Goal: Find specific page/section: Find specific page/section

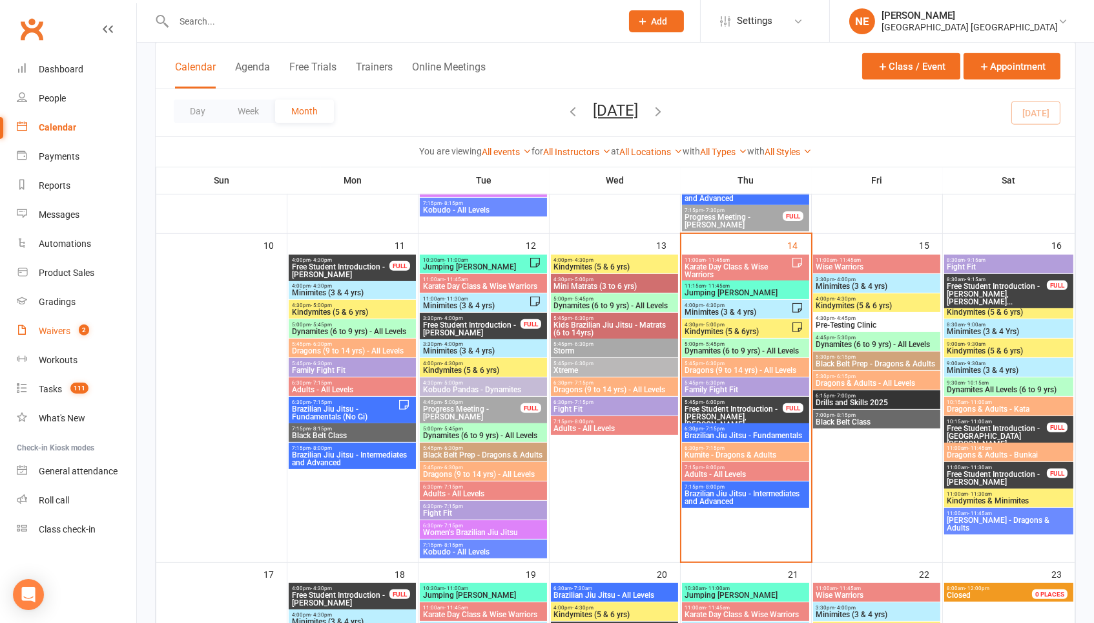
scroll to position [923, 0]
click at [59, 187] on div "Reports" at bounding box center [55, 185] width 32 height 10
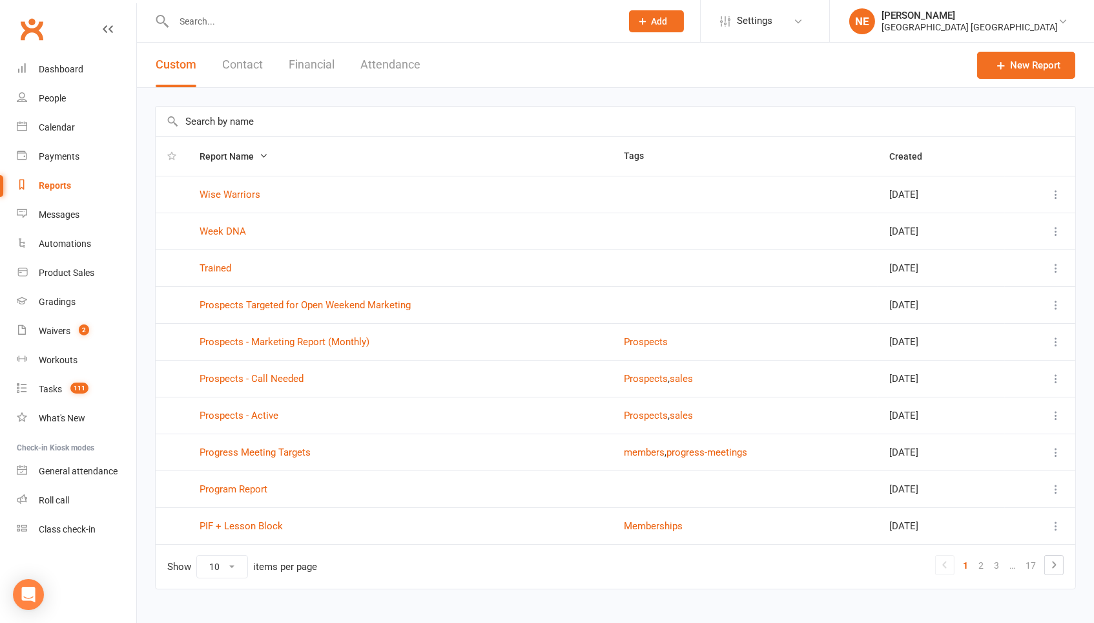
click at [213, 110] on input "text" at bounding box center [616, 122] width 920 height 30
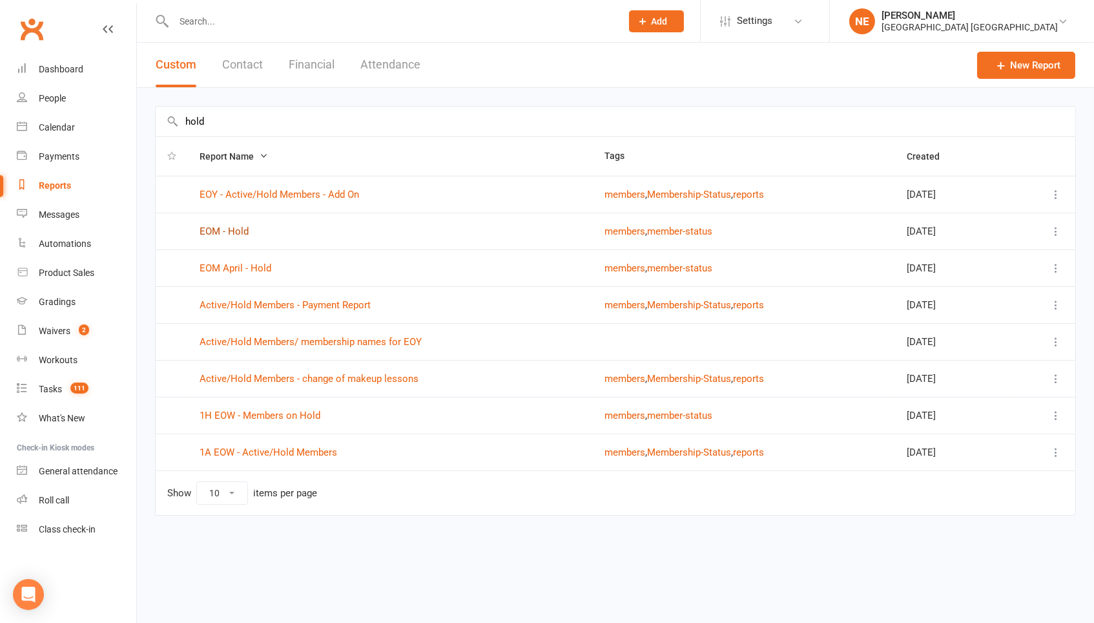
type input "hold"
click at [226, 229] on link "EOM - Hold" at bounding box center [224, 231] width 49 height 12
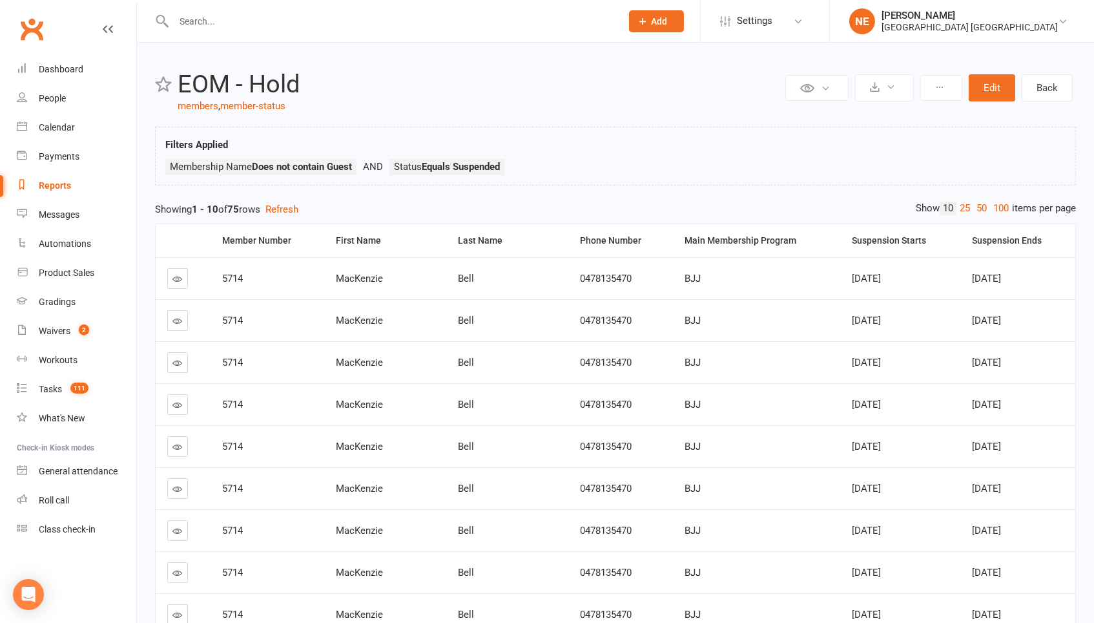
click at [873, 239] on div "Suspension Starts" at bounding box center [901, 241] width 98 height 10
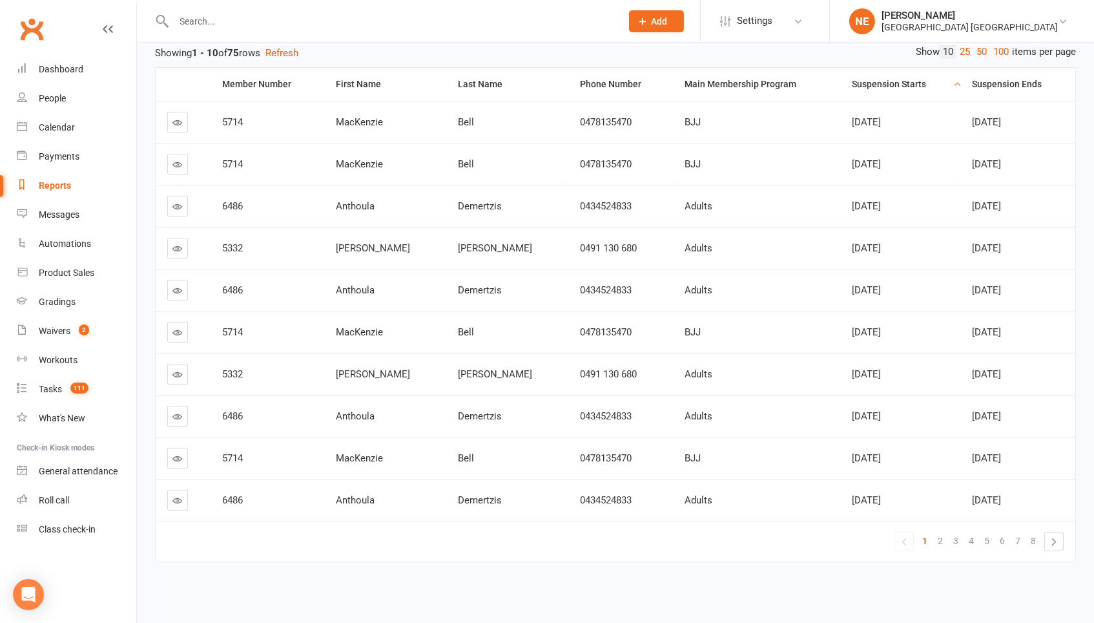
scroll to position [156, 0]
click at [1005, 537] on link "6" at bounding box center [1003, 541] width 16 height 18
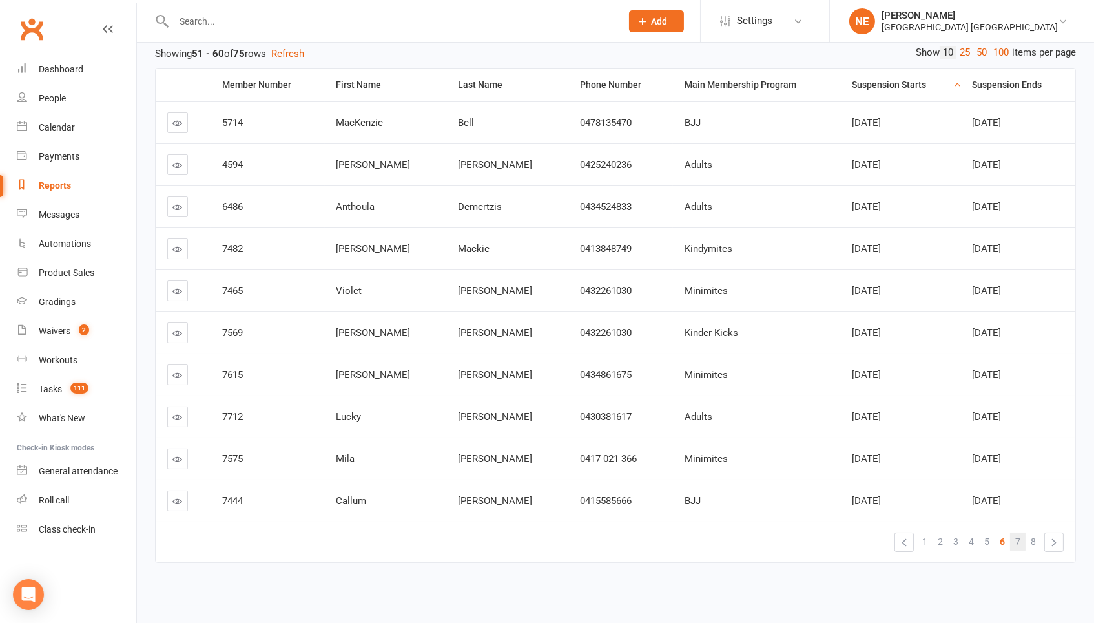
click at [1016, 540] on span "7" at bounding box center [1018, 541] width 5 height 18
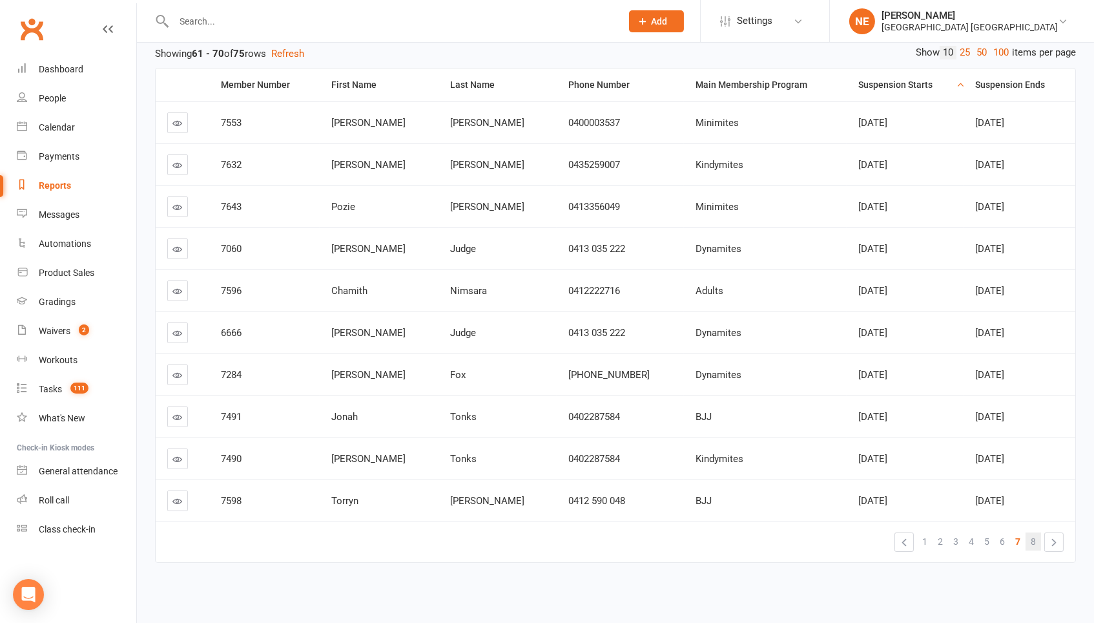
click at [1035, 546] on span "8" at bounding box center [1033, 541] width 5 height 18
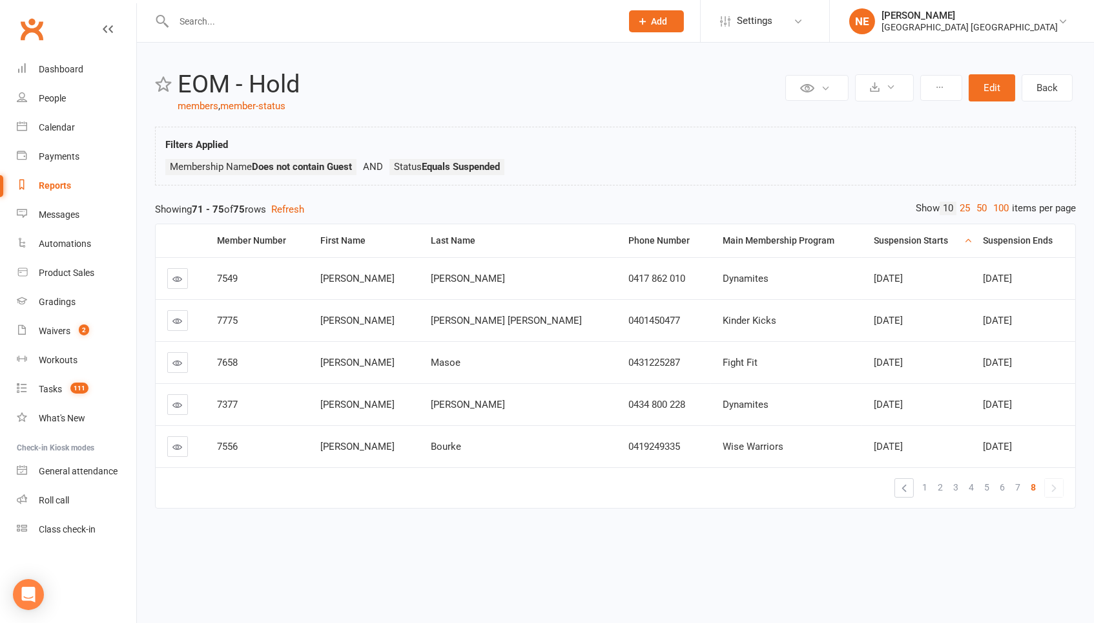
scroll to position [0, 0]
click at [1018, 484] on span "7" at bounding box center [1018, 487] width 5 height 18
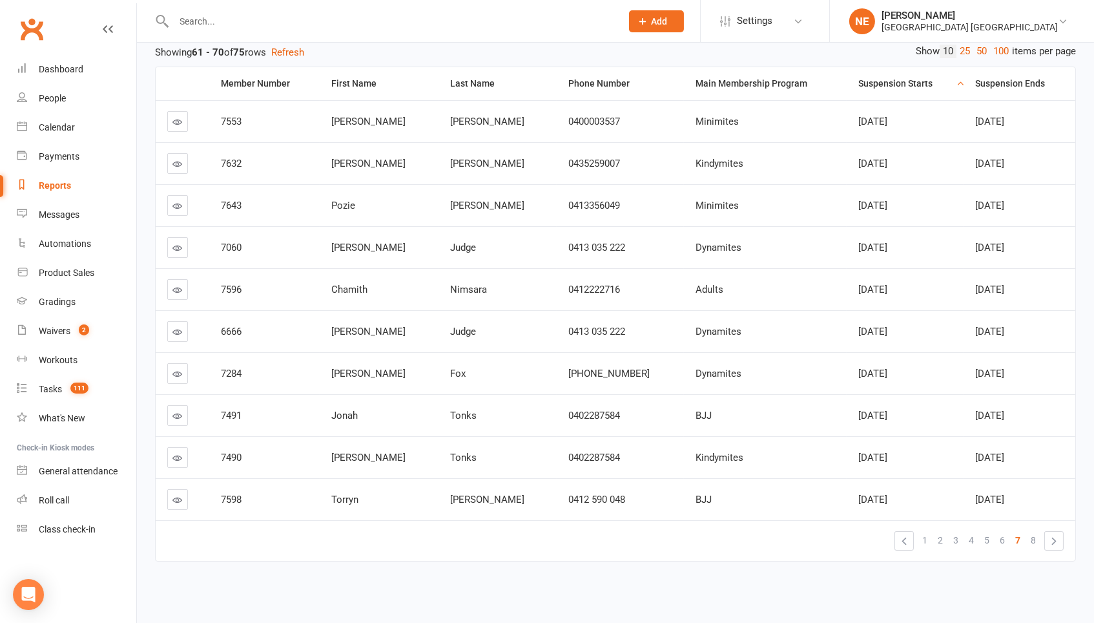
scroll to position [156, 0]
click at [50, 190] on div "Reports" at bounding box center [55, 185] width 32 height 10
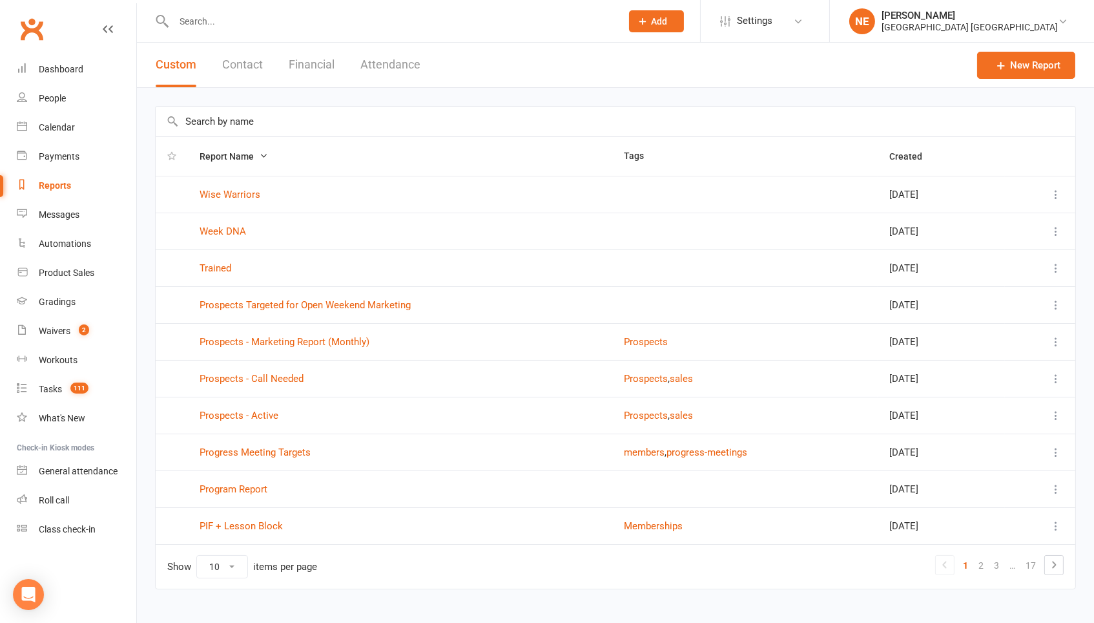
click at [214, 123] on input "text" at bounding box center [616, 122] width 920 height 30
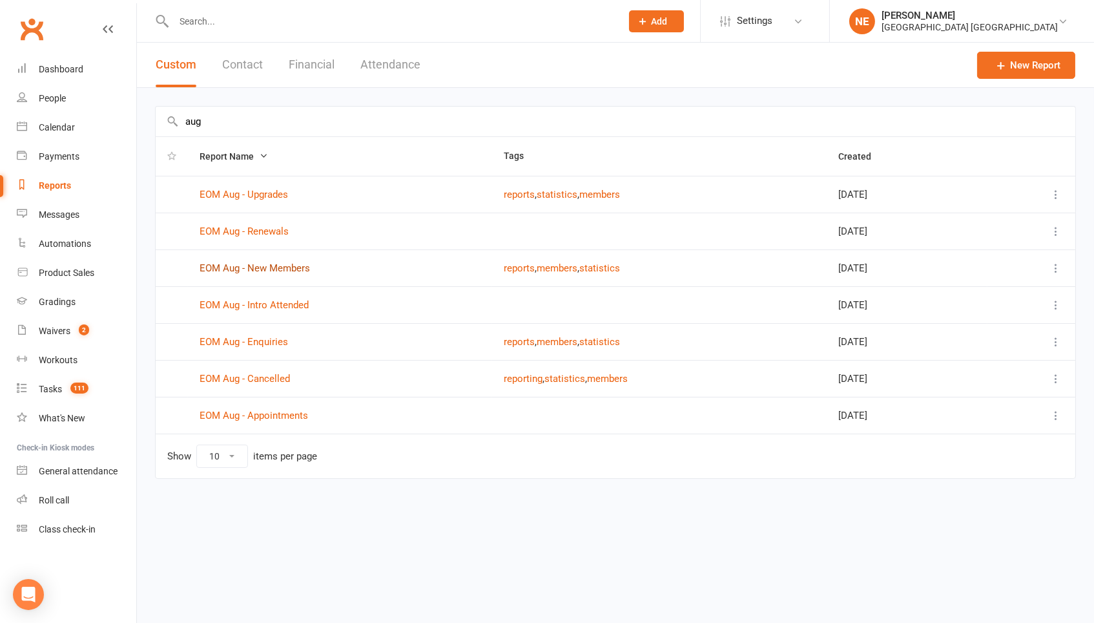
type input "aug"
click at [272, 262] on link "EOM Aug - New Members" at bounding box center [255, 268] width 110 height 12
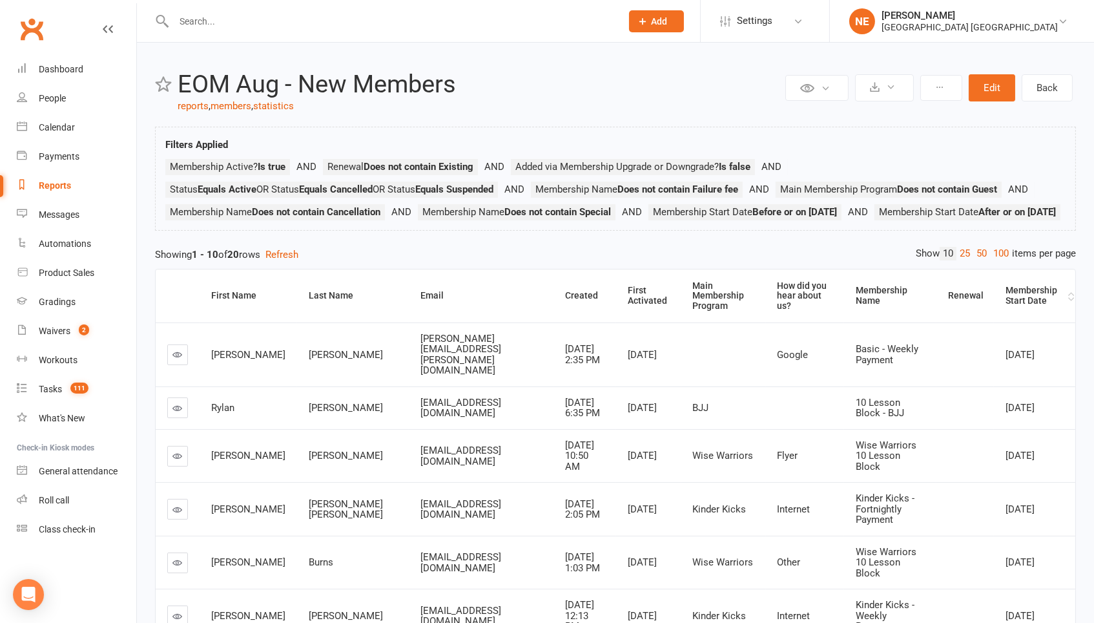
click at [1052, 306] on div "Membership Start Date" at bounding box center [1035, 296] width 59 height 20
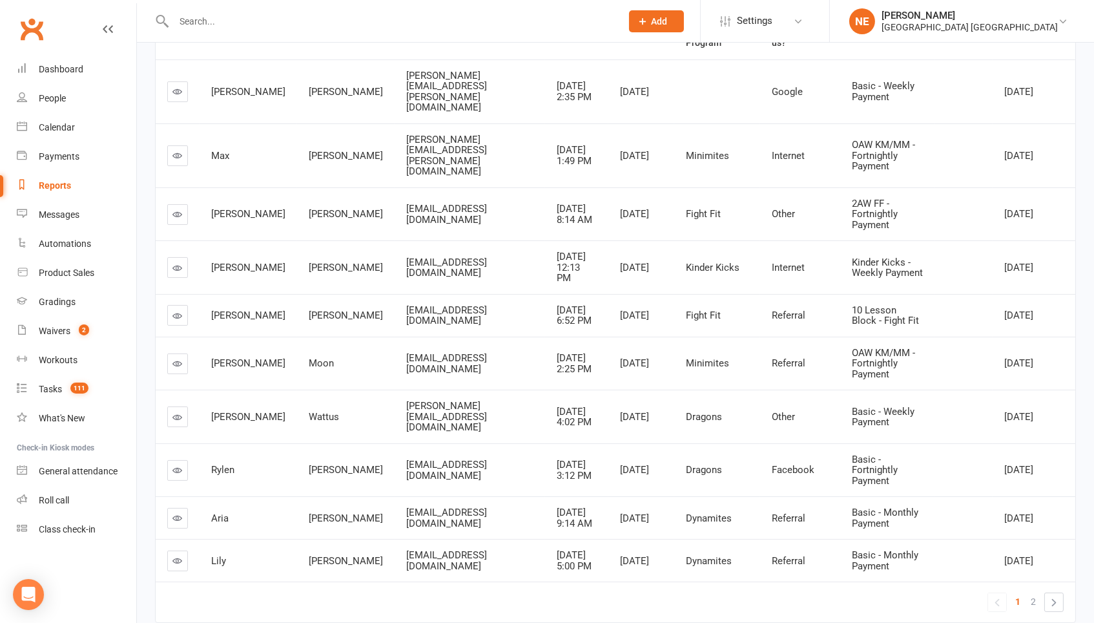
scroll to position [262, 0]
click at [1033, 594] on span "2" at bounding box center [1033, 603] width 5 height 18
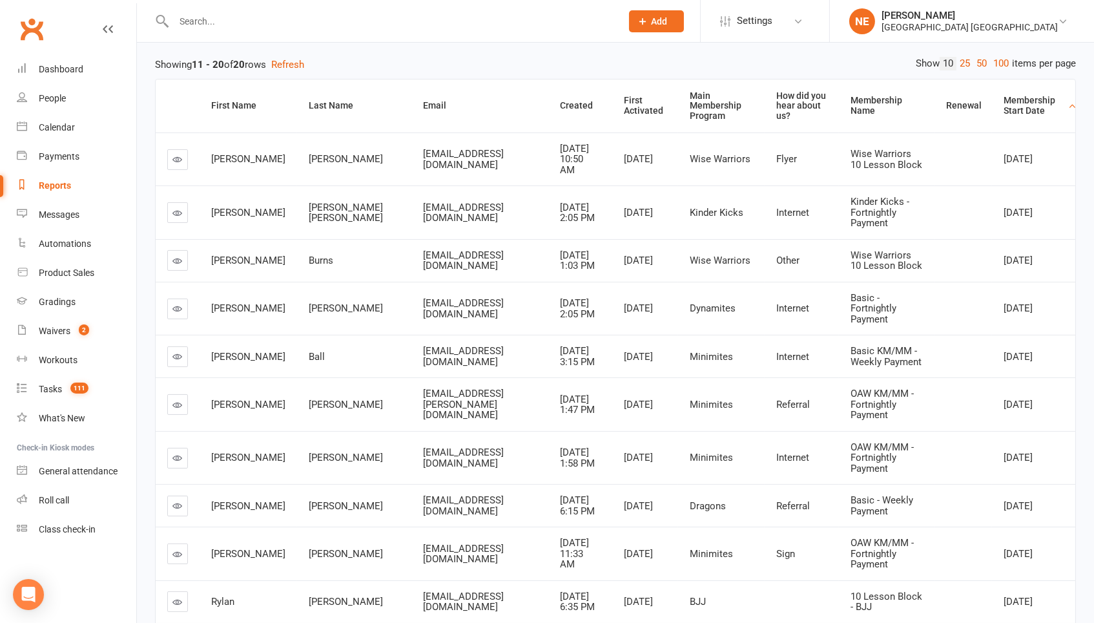
scroll to position [176, 0]
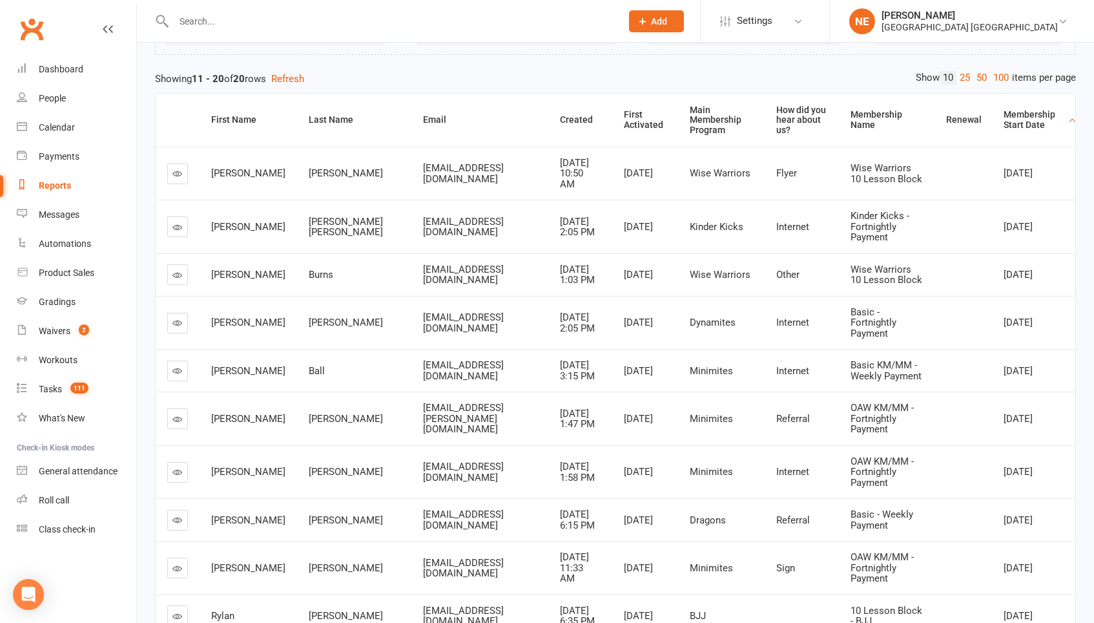
click at [48, 180] on div "Reports" at bounding box center [55, 185] width 32 height 10
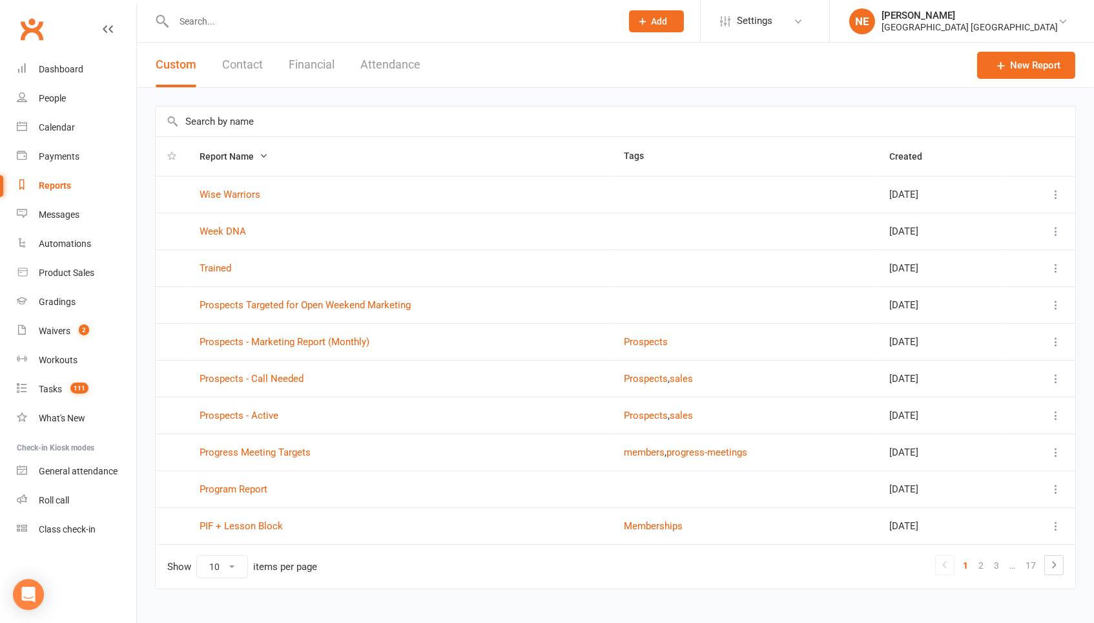
click at [232, 119] on input "text" at bounding box center [616, 122] width 920 height 30
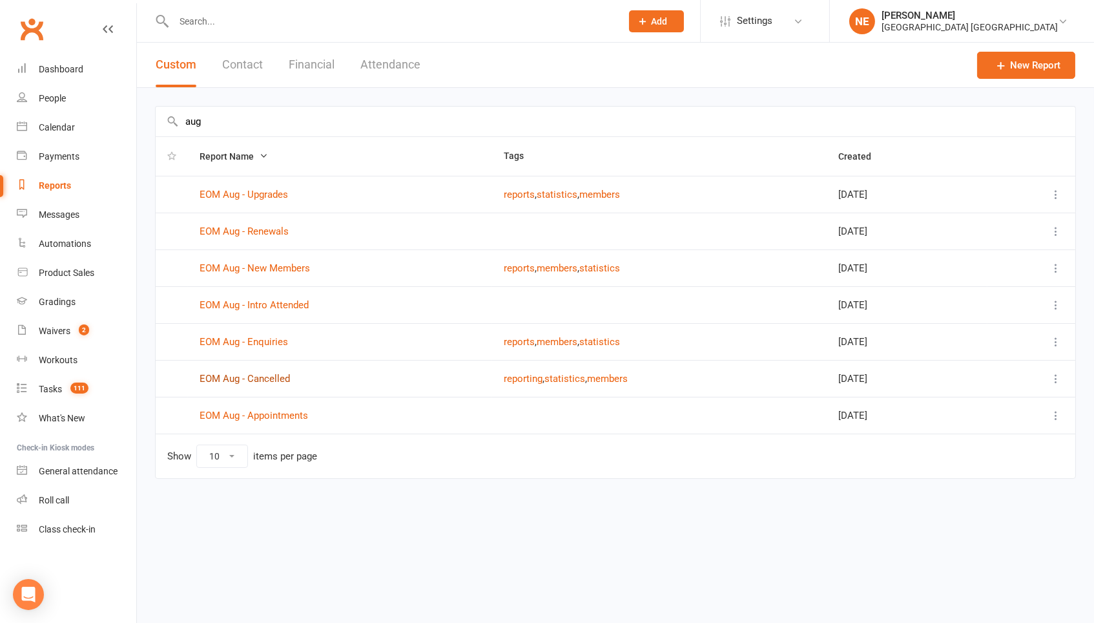
type input "aug"
click at [279, 373] on link "EOM Aug - Cancelled" at bounding box center [245, 379] width 90 height 12
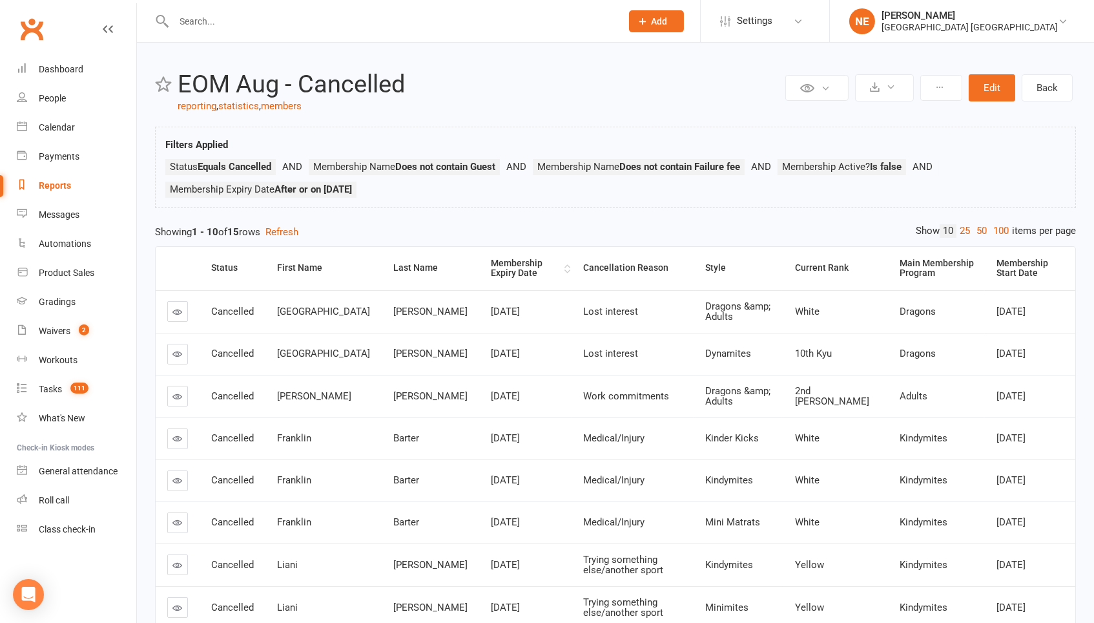
click at [491, 270] on div "Membership Expiry Date" at bounding box center [526, 268] width 70 height 20
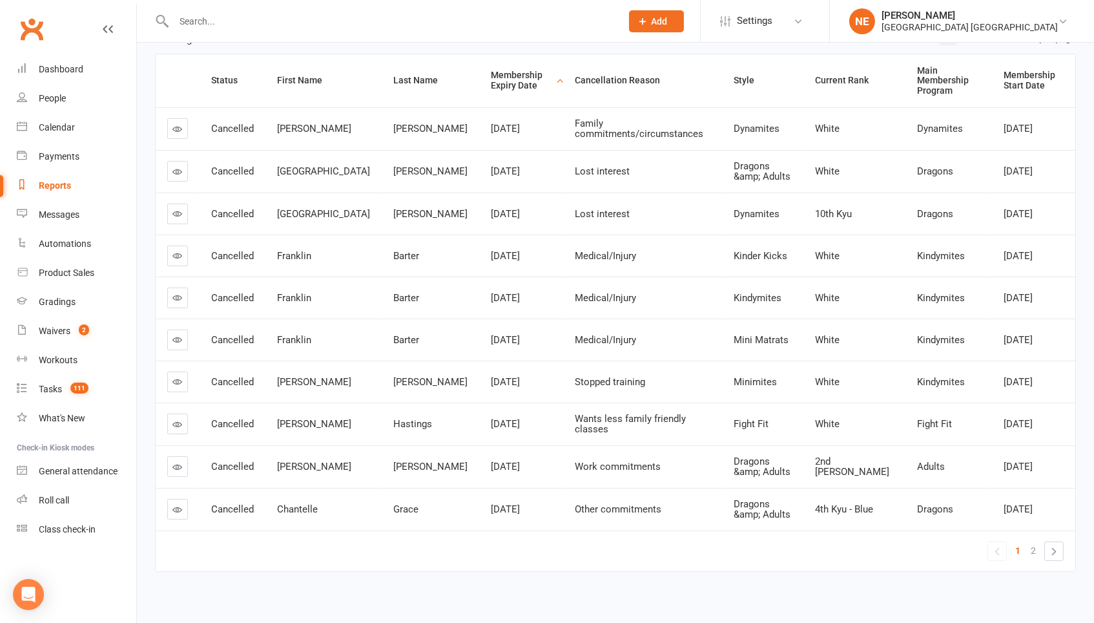
scroll to position [192, 0]
click at [1040, 542] on link "2" at bounding box center [1034, 551] width 16 height 18
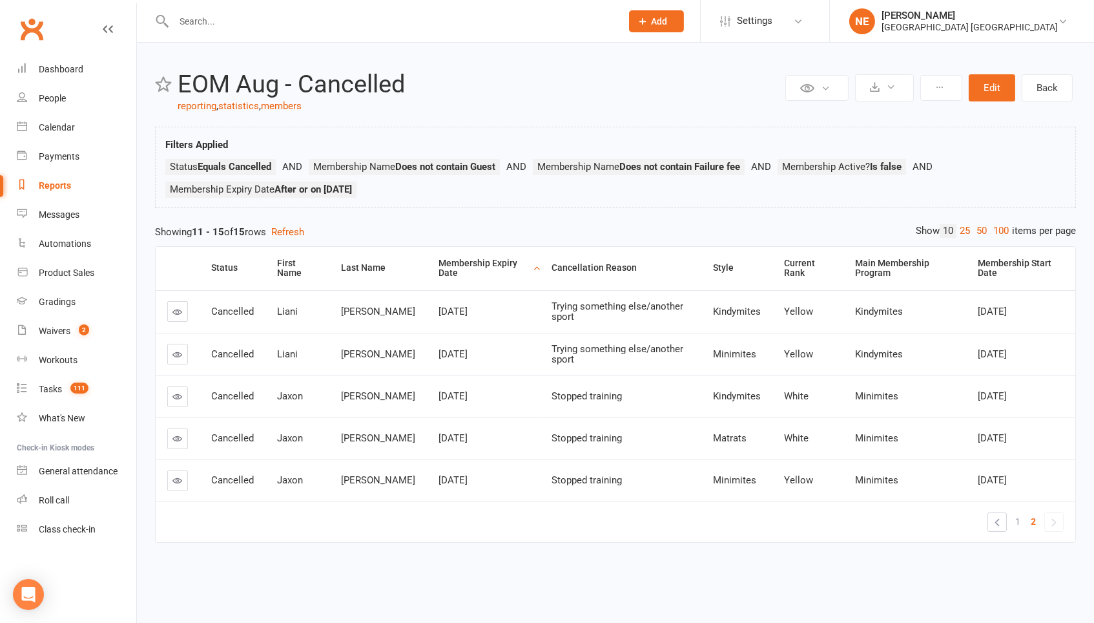
scroll to position [0, 0]
click at [1013, 522] on link "1" at bounding box center [1018, 521] width 16 height 18
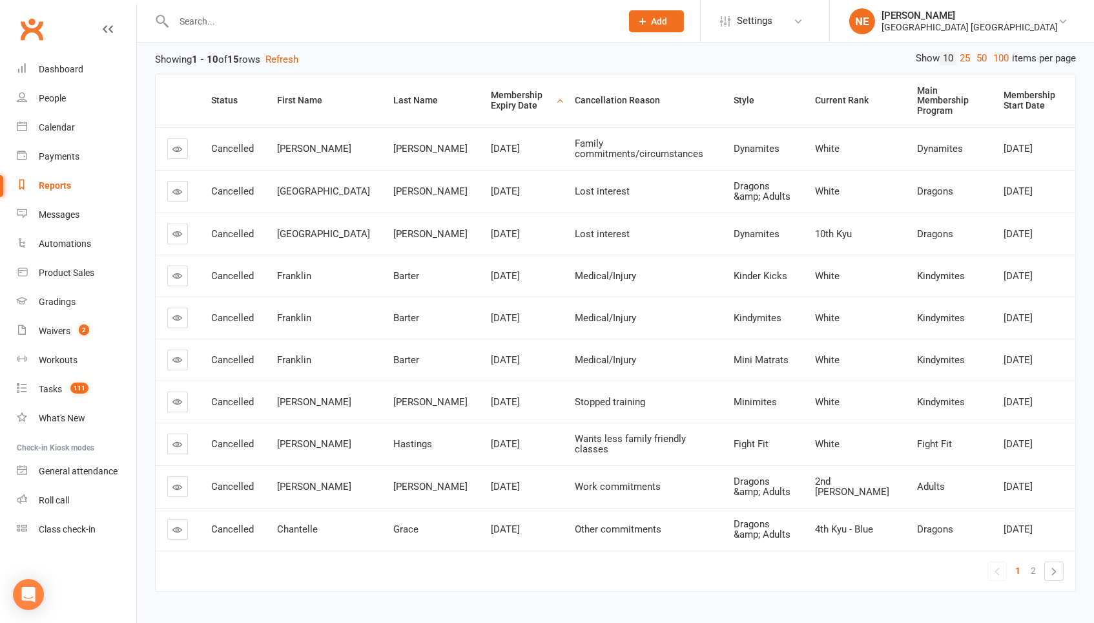
scroll to position [178, 0]
